Goal: Information Seeking & Learning: Understand process/instructions

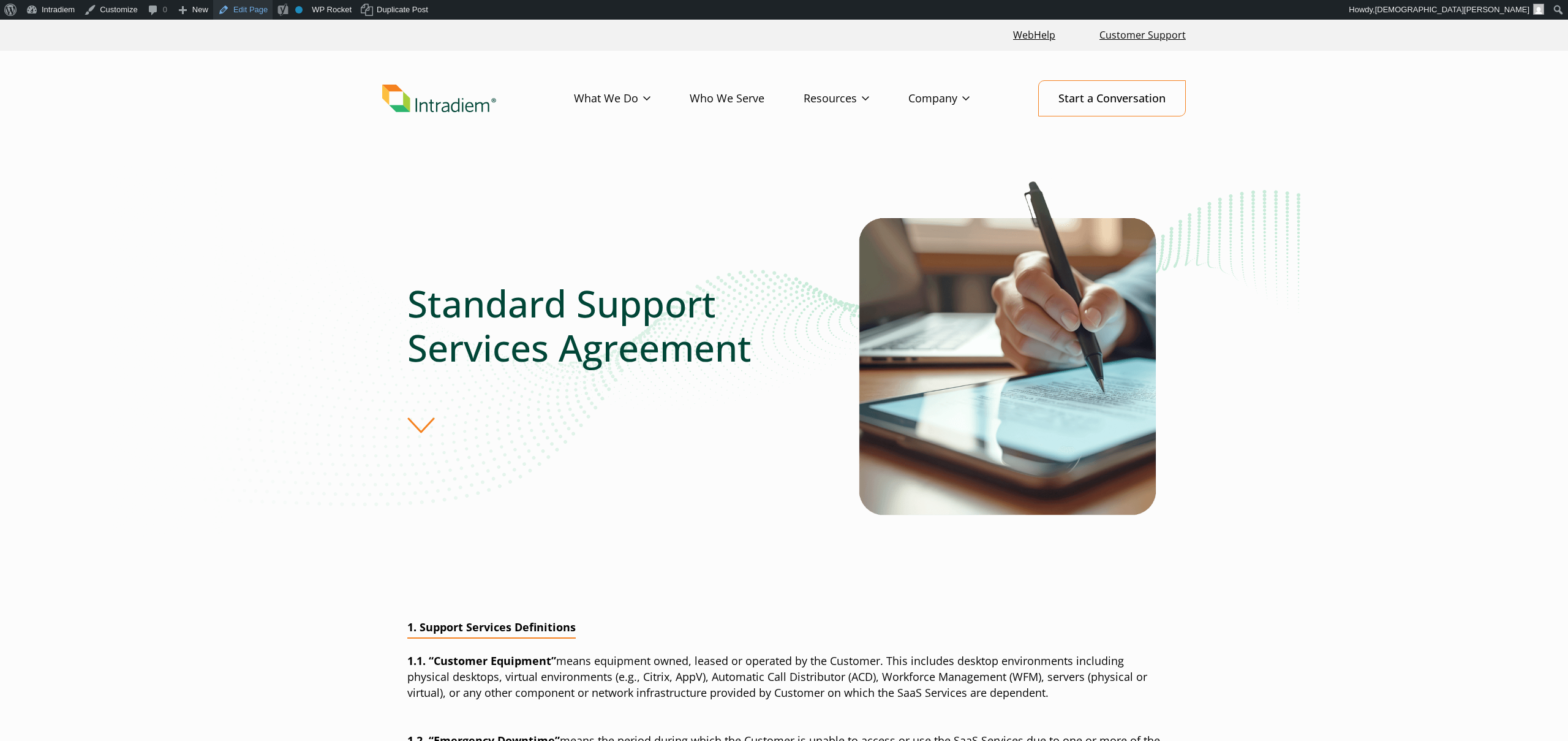
click at [247, 10] on link "Edit Page" at bounding box center [242, 10] width 59 height 20
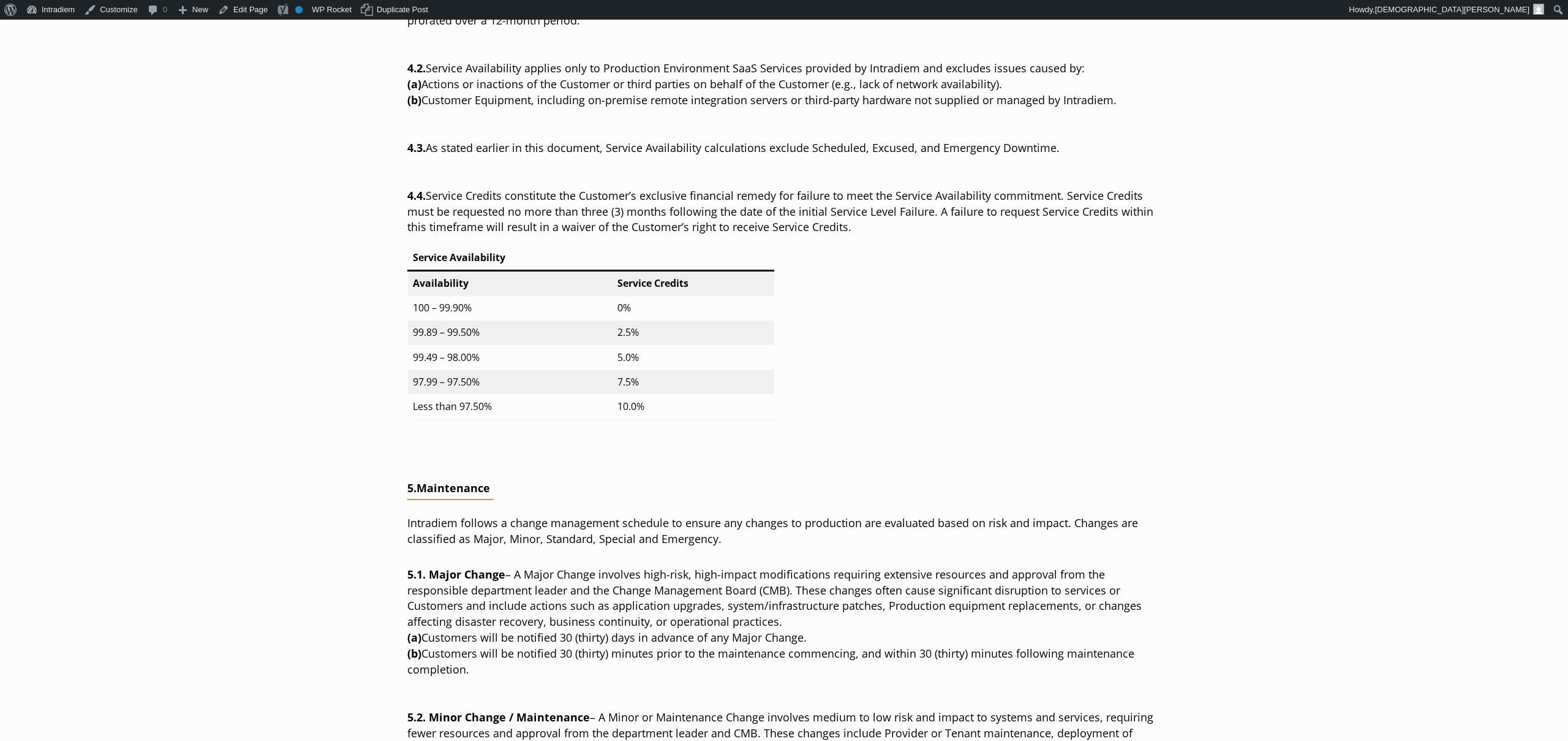
scroll to position [4591, 0]
